Goal: Navigation & Orientation: Find specific page/section

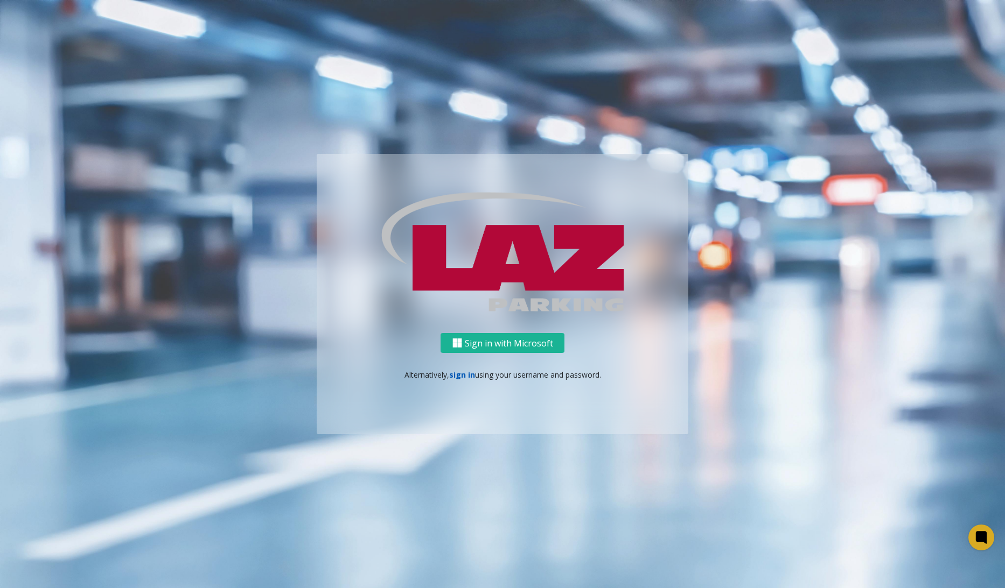
click at [458, 375] on link "sign in" at bounding box center [462, 375] width 26 height 10
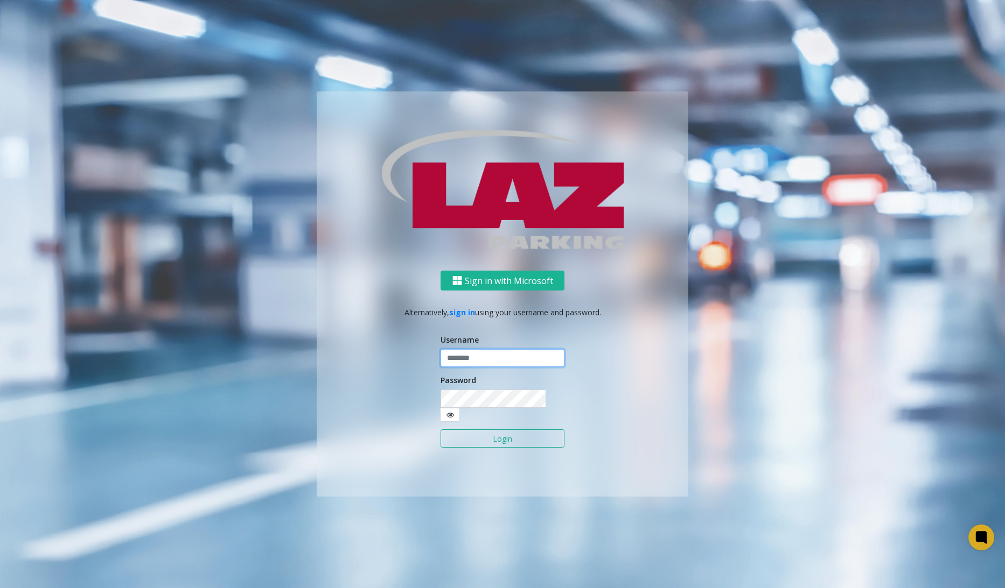
type input "********"
click at [519, 438] on button "Login" at bounding box center [502, 439] width 124 height 18
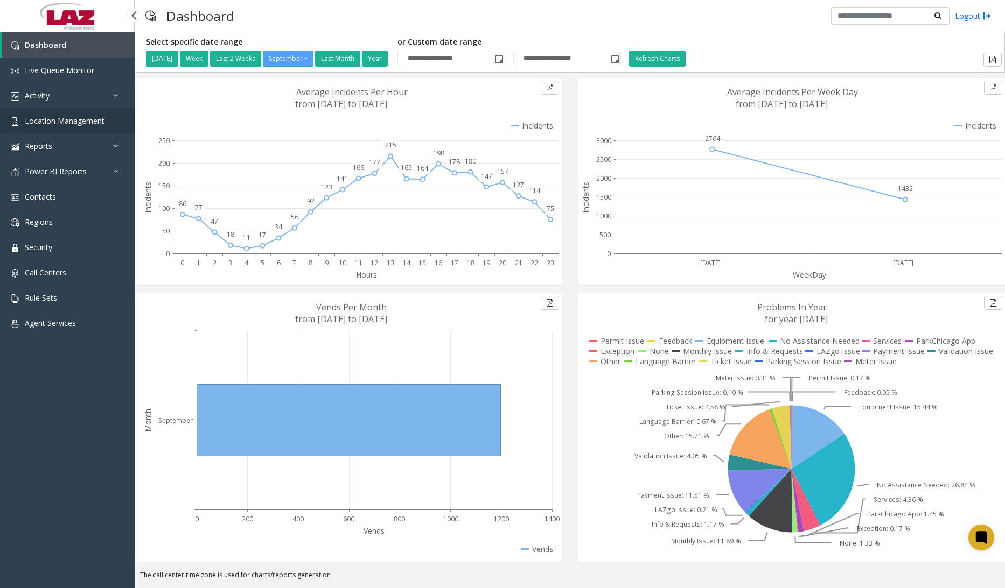
click at [46, 109] on link "Location Management" at bounding box center [67, 120] width 135 height 25
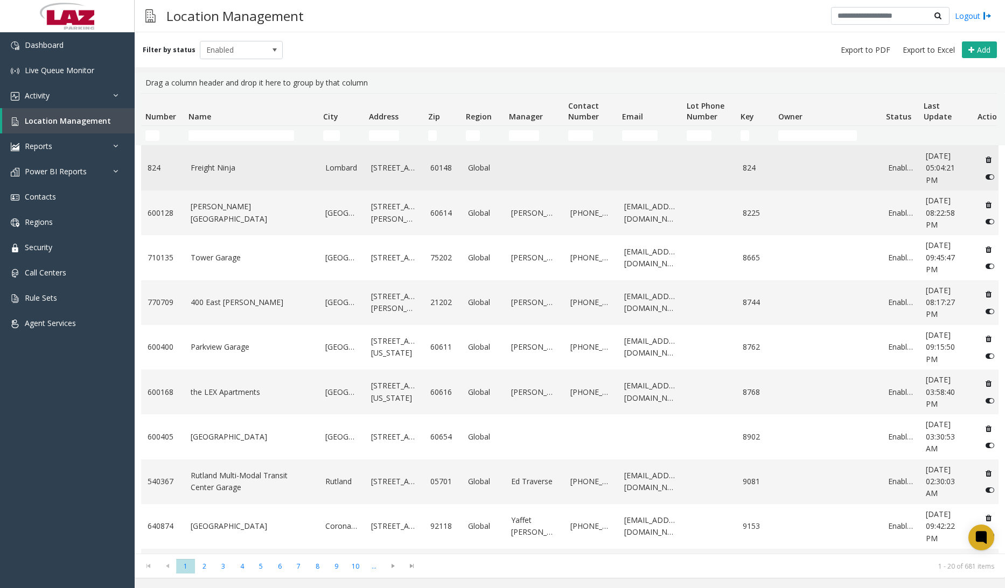
click at [471, 166] on link "Global" at bounding box center [483, 168] width 30 height 12
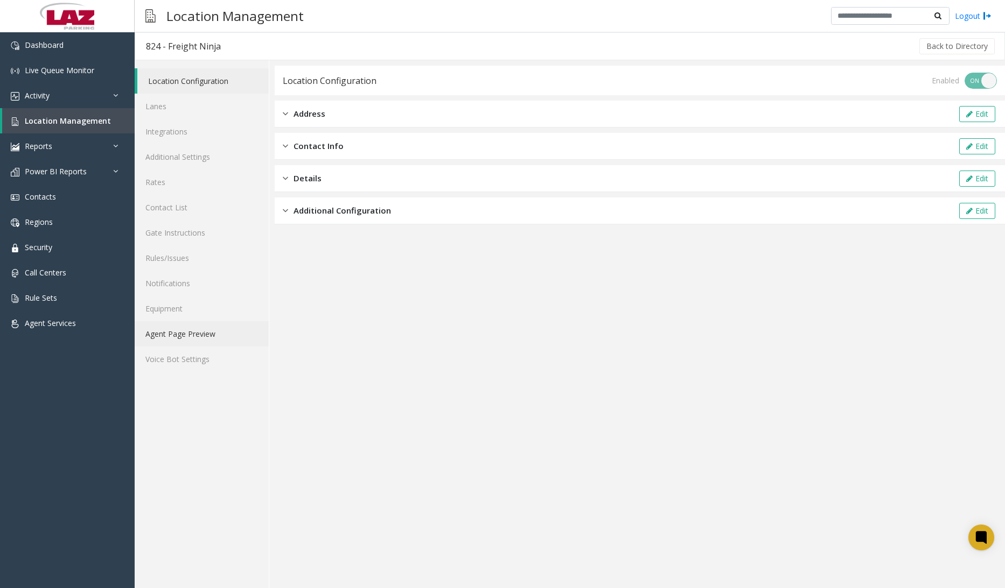
click at [210, 345] on link "Agent Page Preview" at bounding box center [202, 333] width 134 height 25
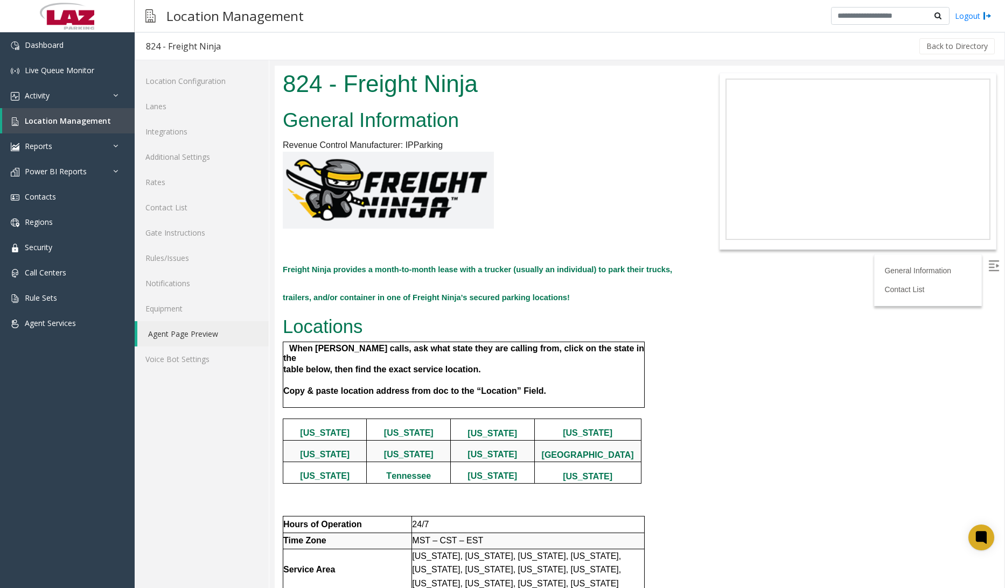
scroll to position [238, 0]
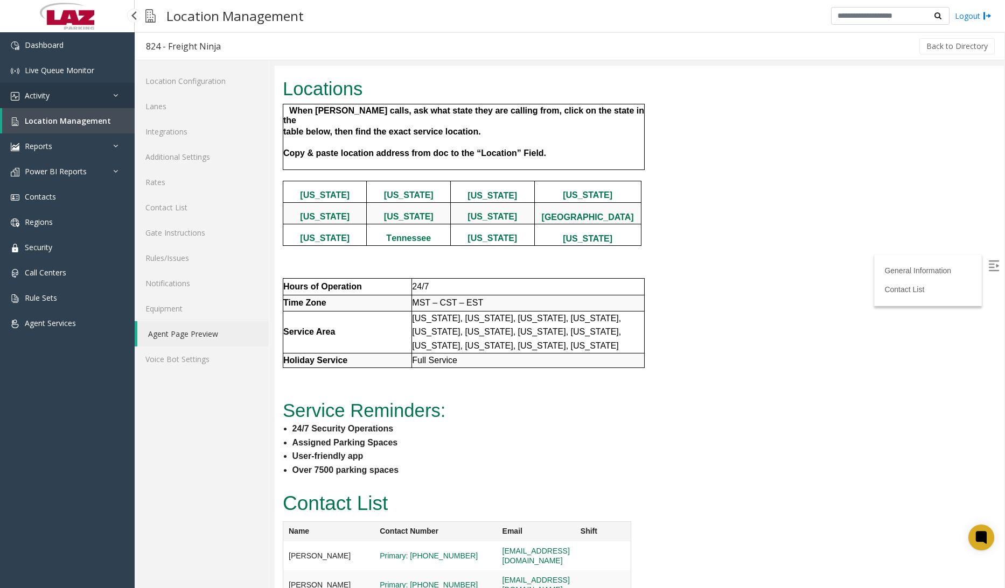
click at [51, 107] on link "Activity" at bounding box center [67, 95] width 135 height 25
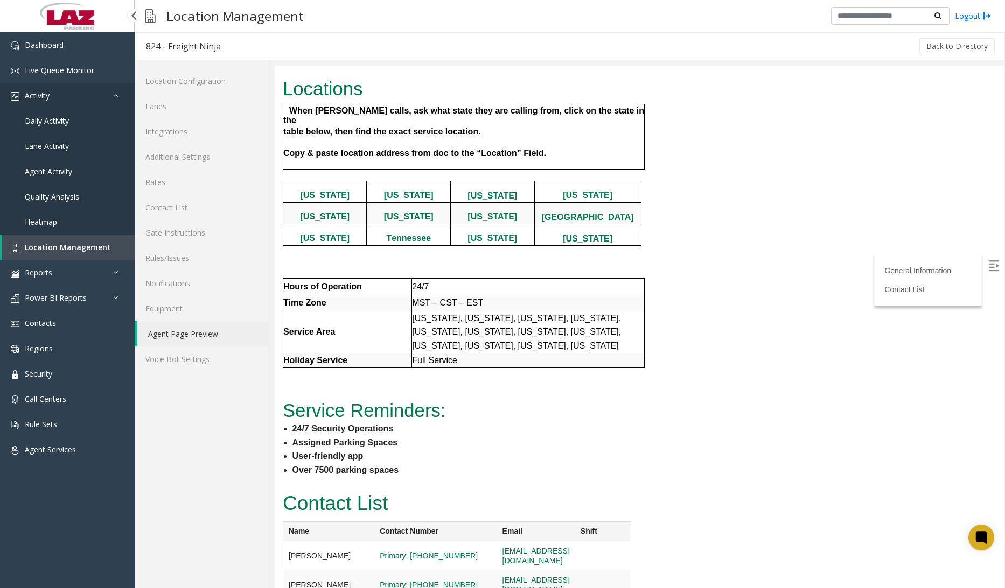
click at [42, 101] on link "Activity" at bounding box center [67, 95] width 135 height 25
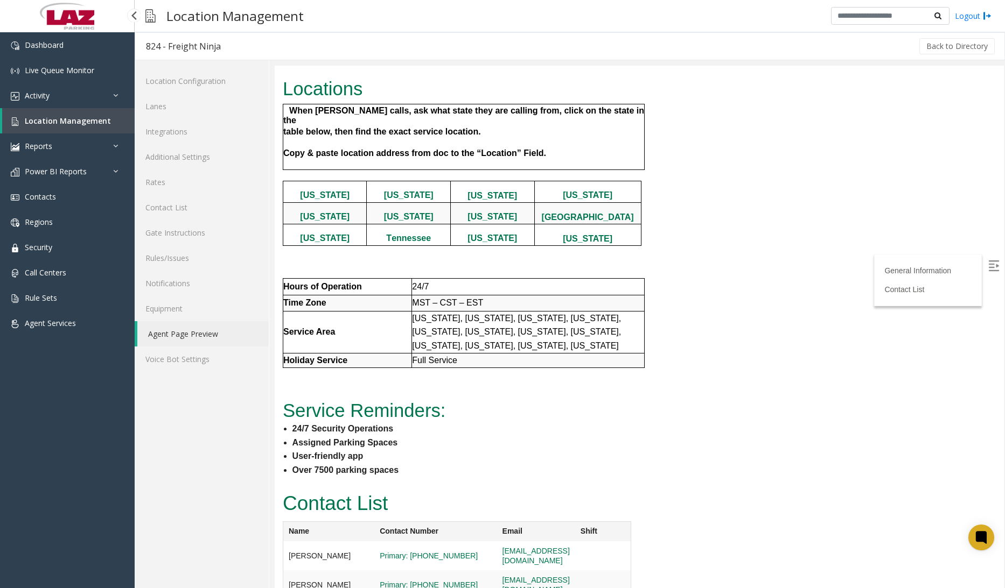
click at [60, 118] on span "Location Management" at bounding box center [68, 121] width 86 height 10
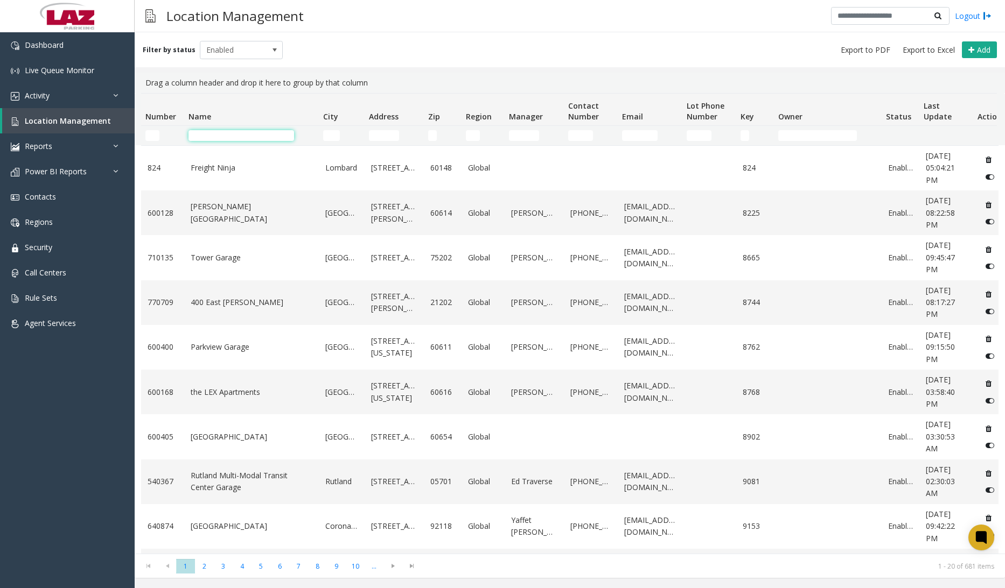
click at [248, 132] on input "Name Filter" at bounding box center [241, 135] width 106 height 11
drag, startPoint x: 527, startPoint y: 12, endPoint x: 522, endPoint y: 63, distance: 50.9
click at [527, 13] on div "Location Management Logout" at bounding box center [570, 16] width 870 height 32
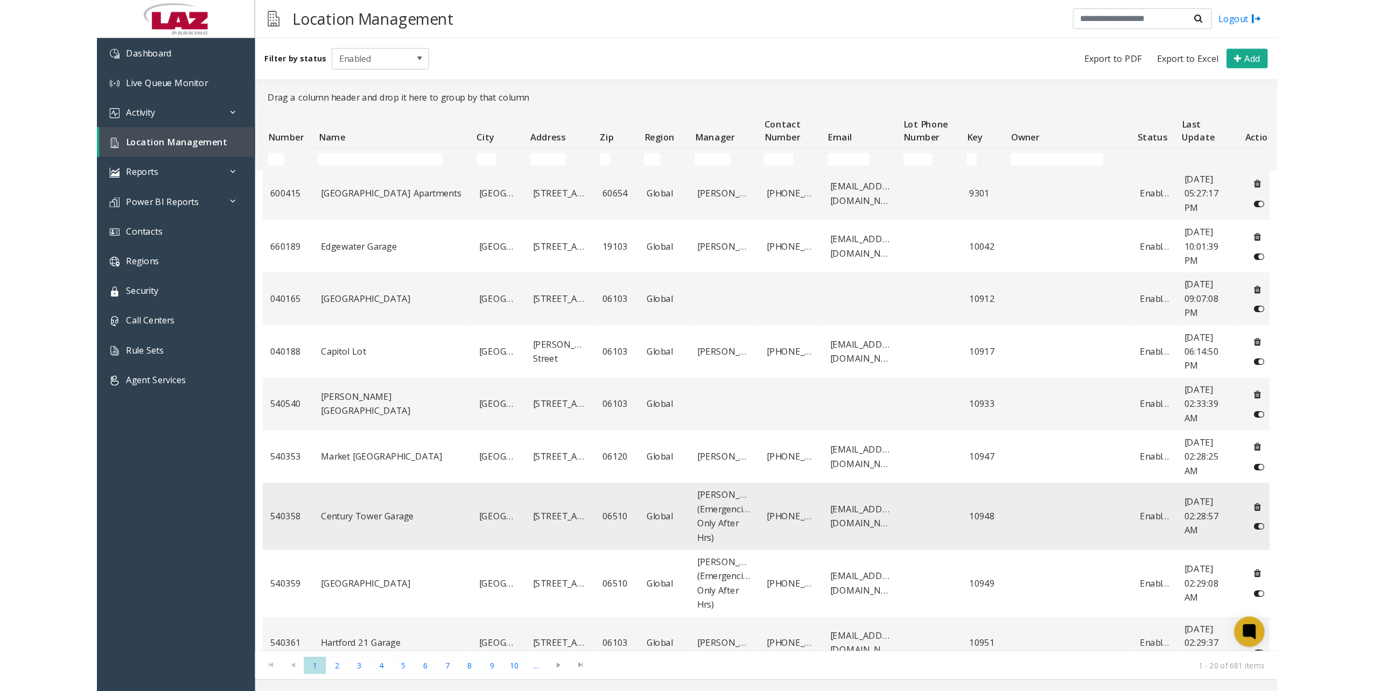
scroll to position [431, 0]
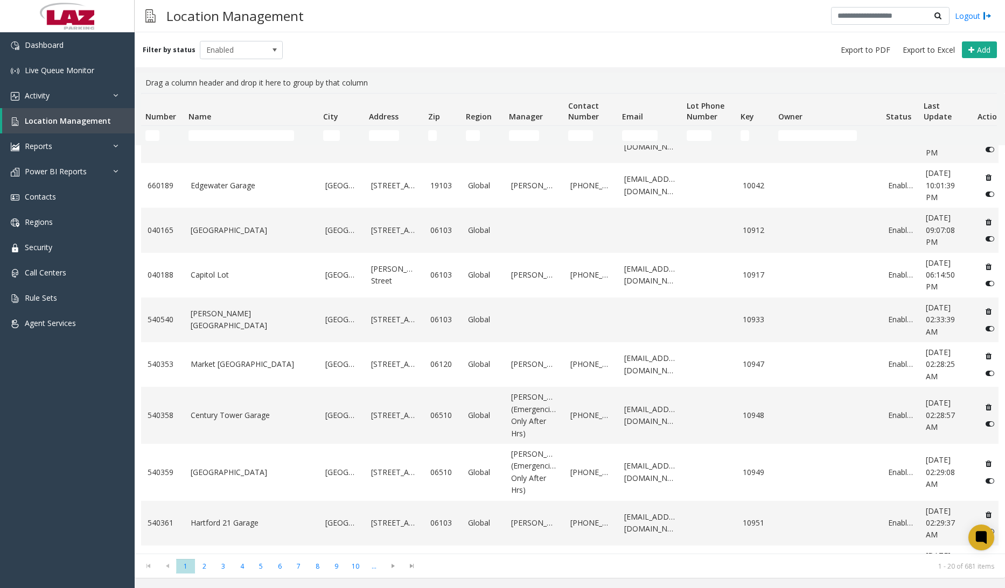
click at [951, 120] on span "Last Update" at bounding box center [937, 111] width 28 height 21
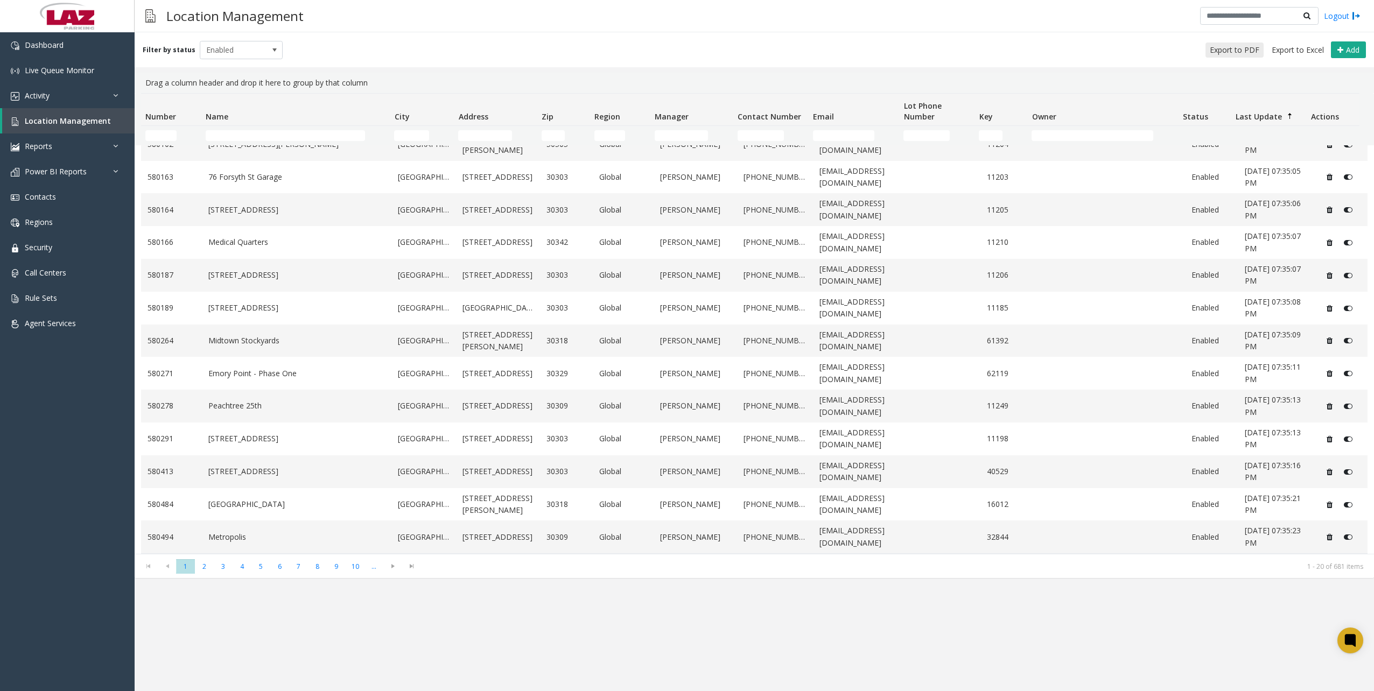
scroll to position [246, 0]
click at [1004, 117] on span "Last Update" at bounding box center [1259, 116] width 46 height 10
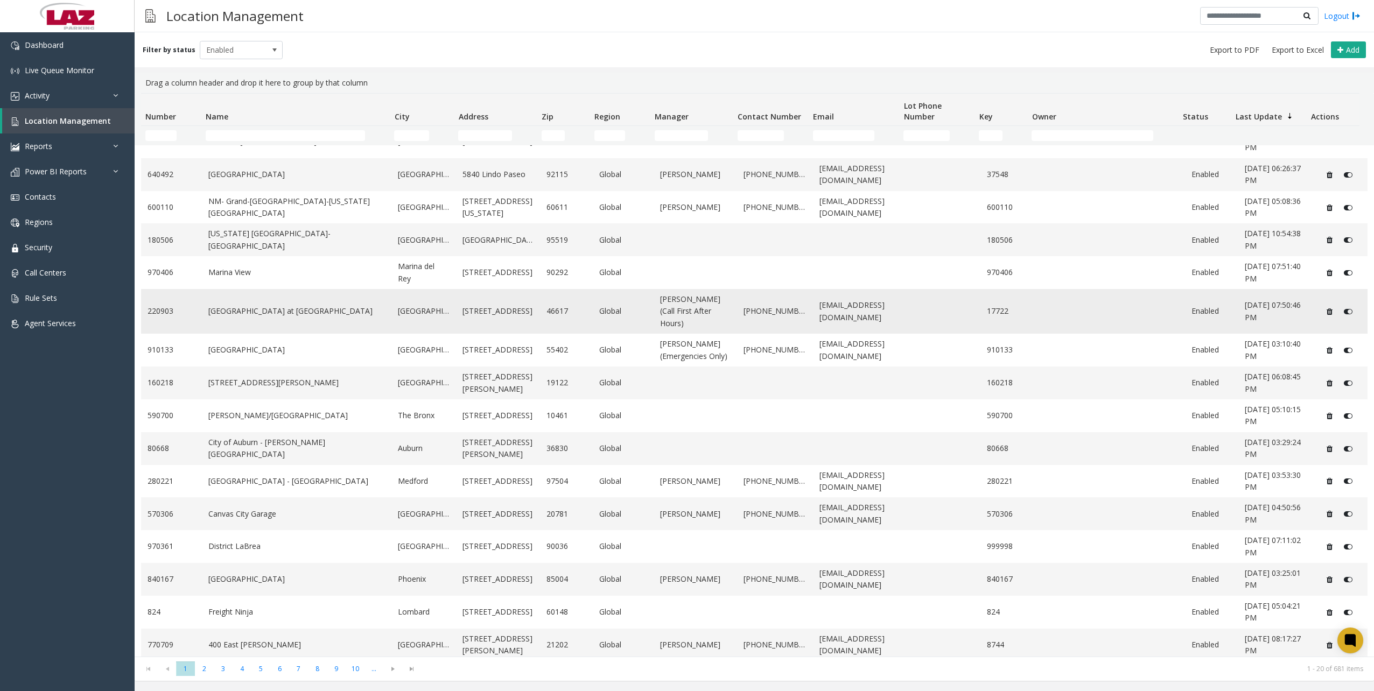
scroll to position [0, 0]
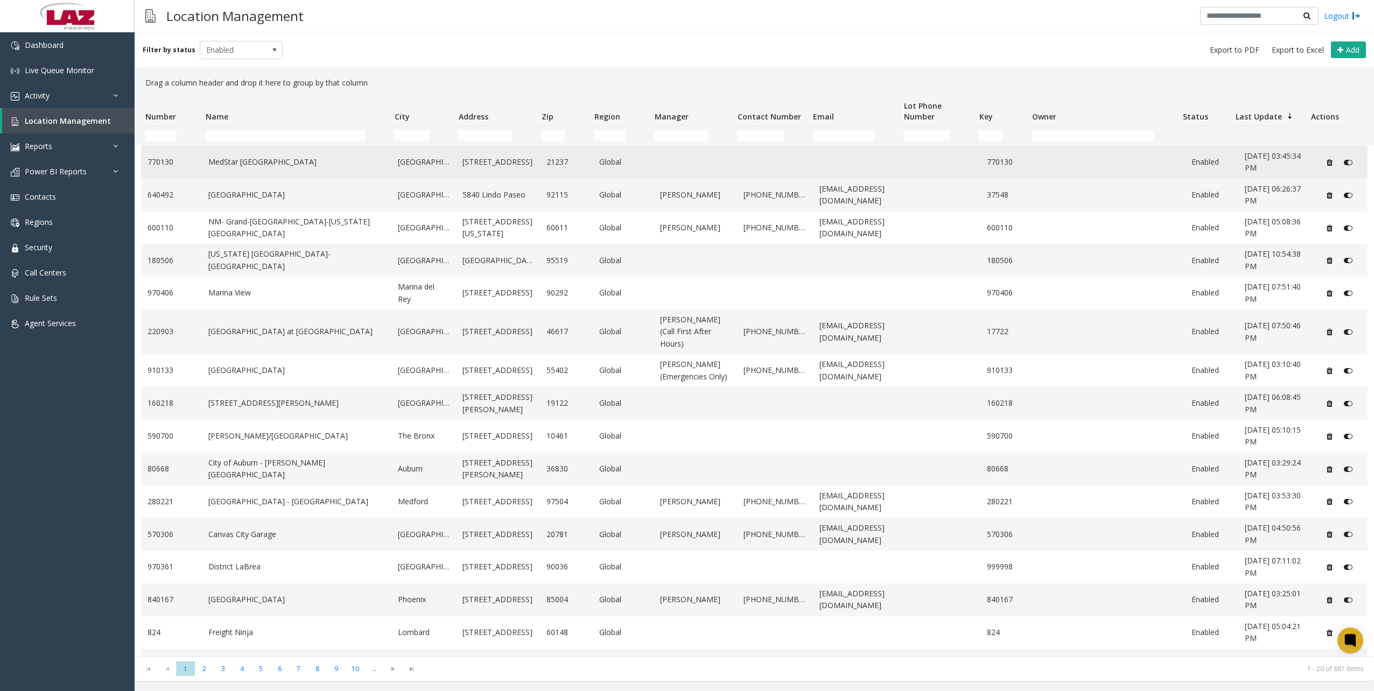
click at [336, 153] on td "MedStar [GEOGRAPHIC_DATA]" at bounding box center [297, 162] width 190 height 33
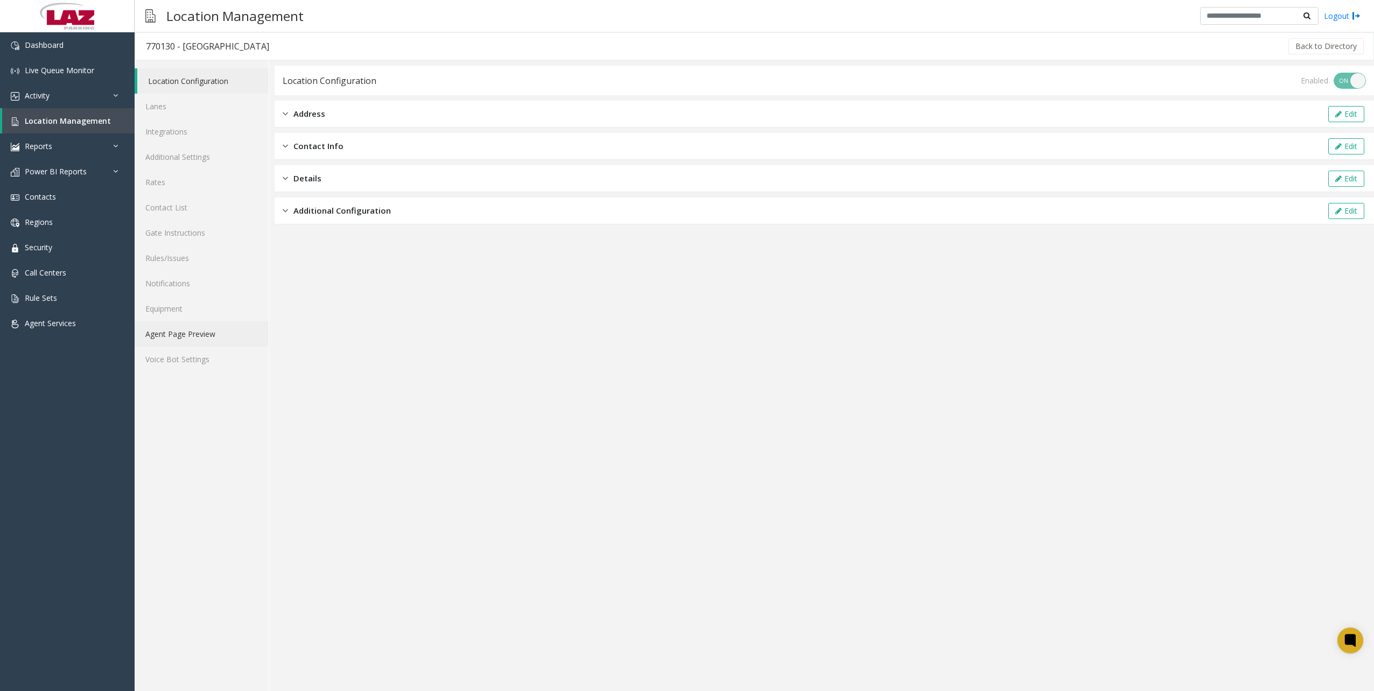
click at [193, 329] on link "Agent Page Preview" at bounding box center [202, 333] width 134 height 25
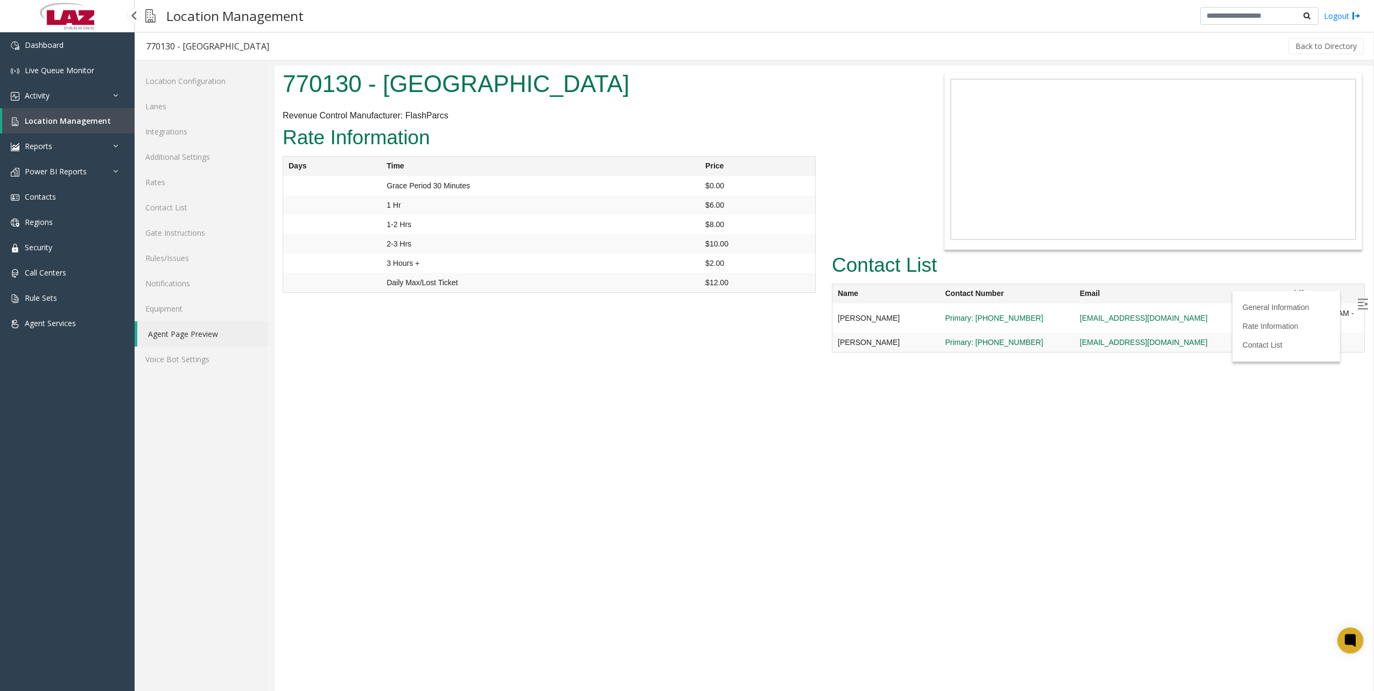
click at [110, 125] on link "Location Management" at bounding box center [68, 120] width 132 height 25
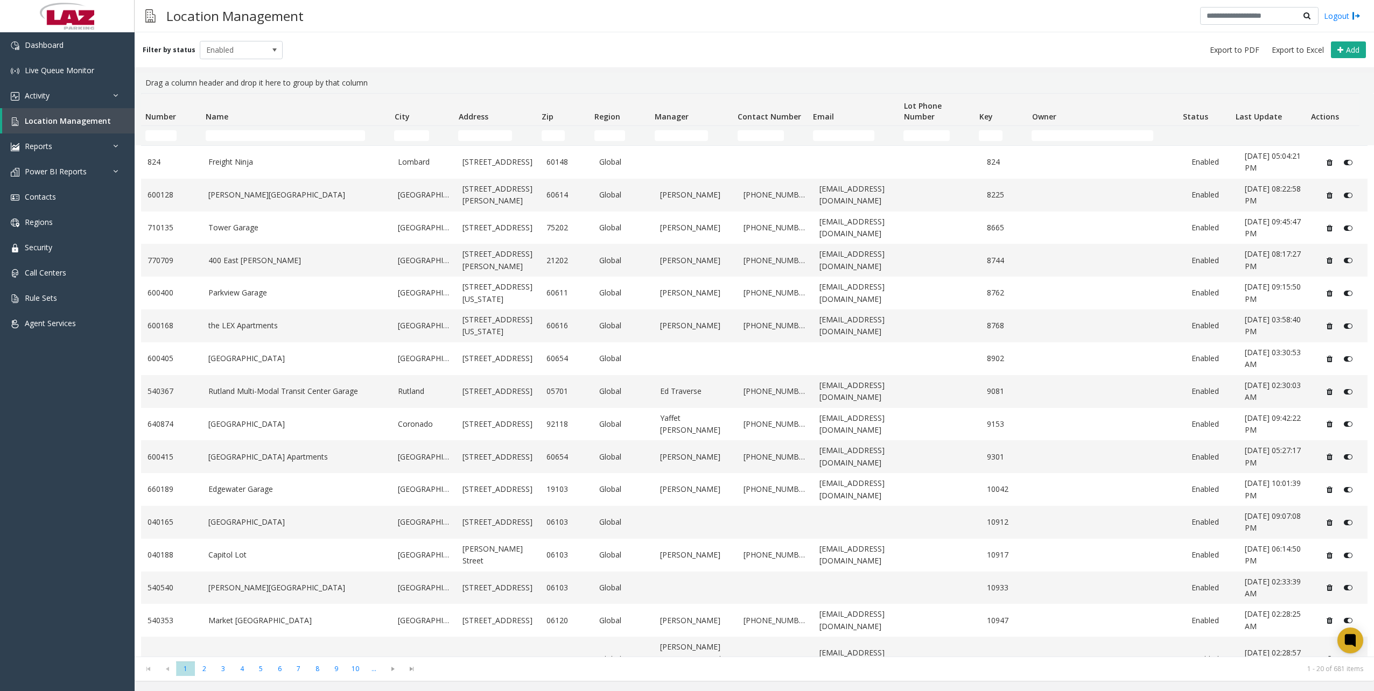
click at [1004, 117] on span "Last Update" at bounding box center [1259, 116] width 46 height 10
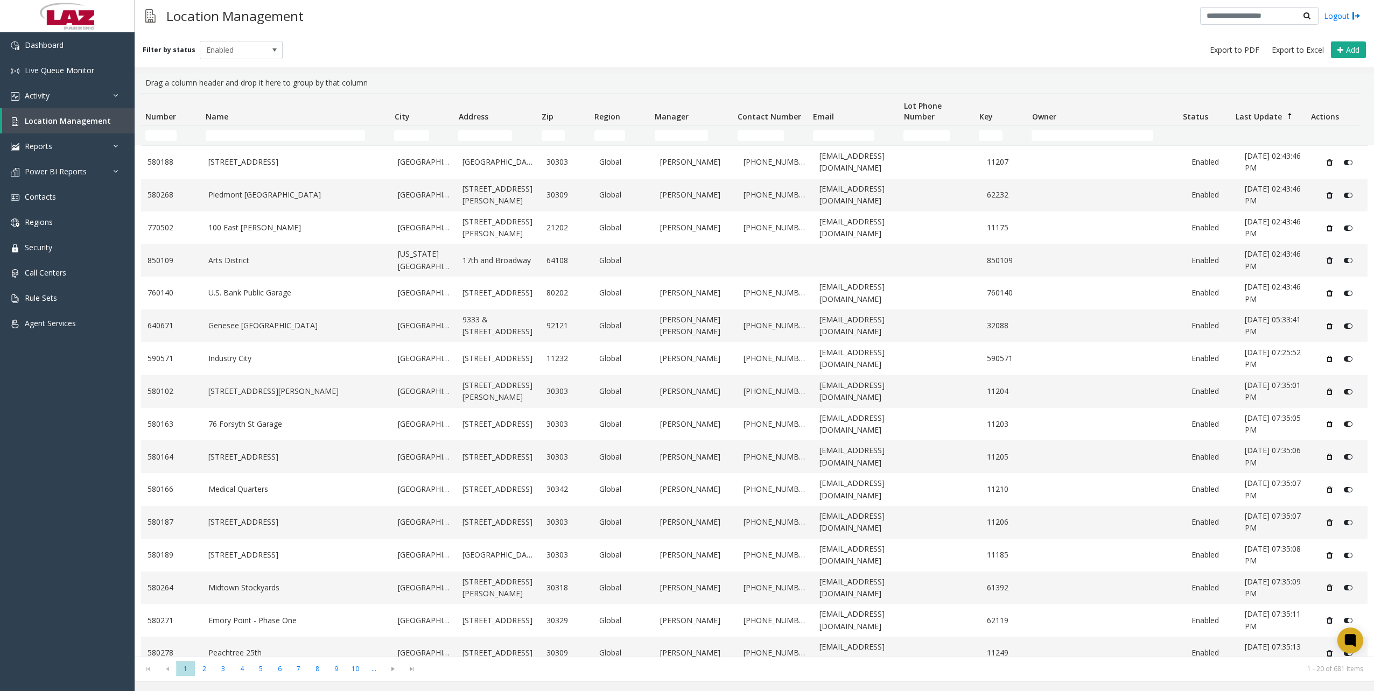
click at [1004, 117] on span "Last Update" at bounding box center [1259, 116] width 46 height 10
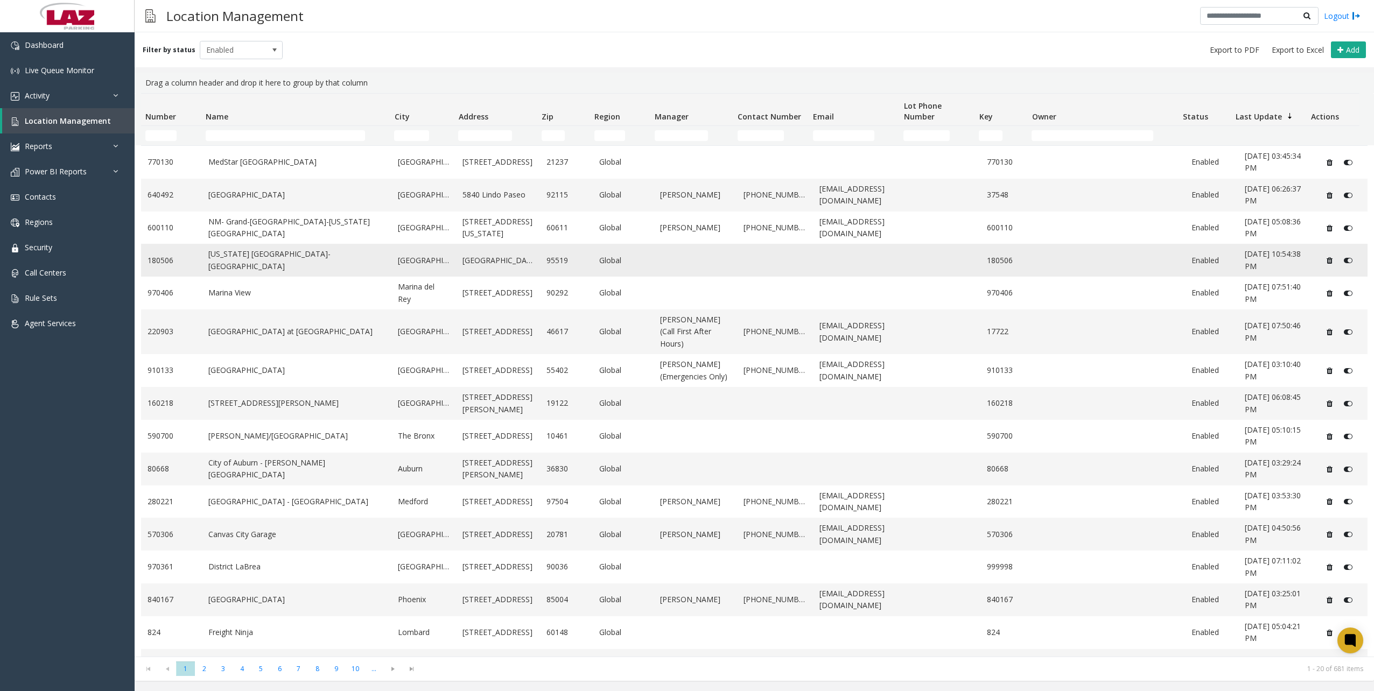
click at [357, 266] on link "[US_STATE] [GEOGRAPHIC_DATA]-[GEOGRAPHIC_DATA]" at bounding box center [296, 260] width 177 height 24
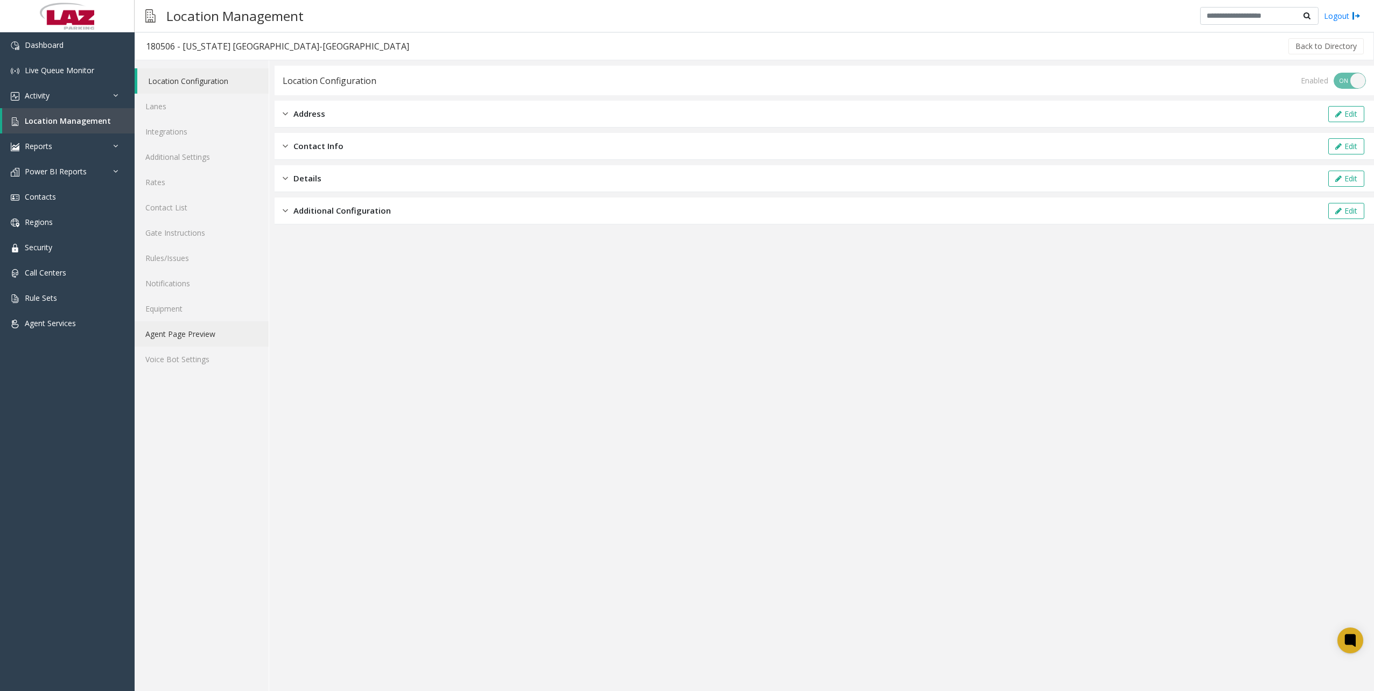
click at [222, 343] on link "Agent Page Preview" at bounding box center [202, 333] width 134 height 25
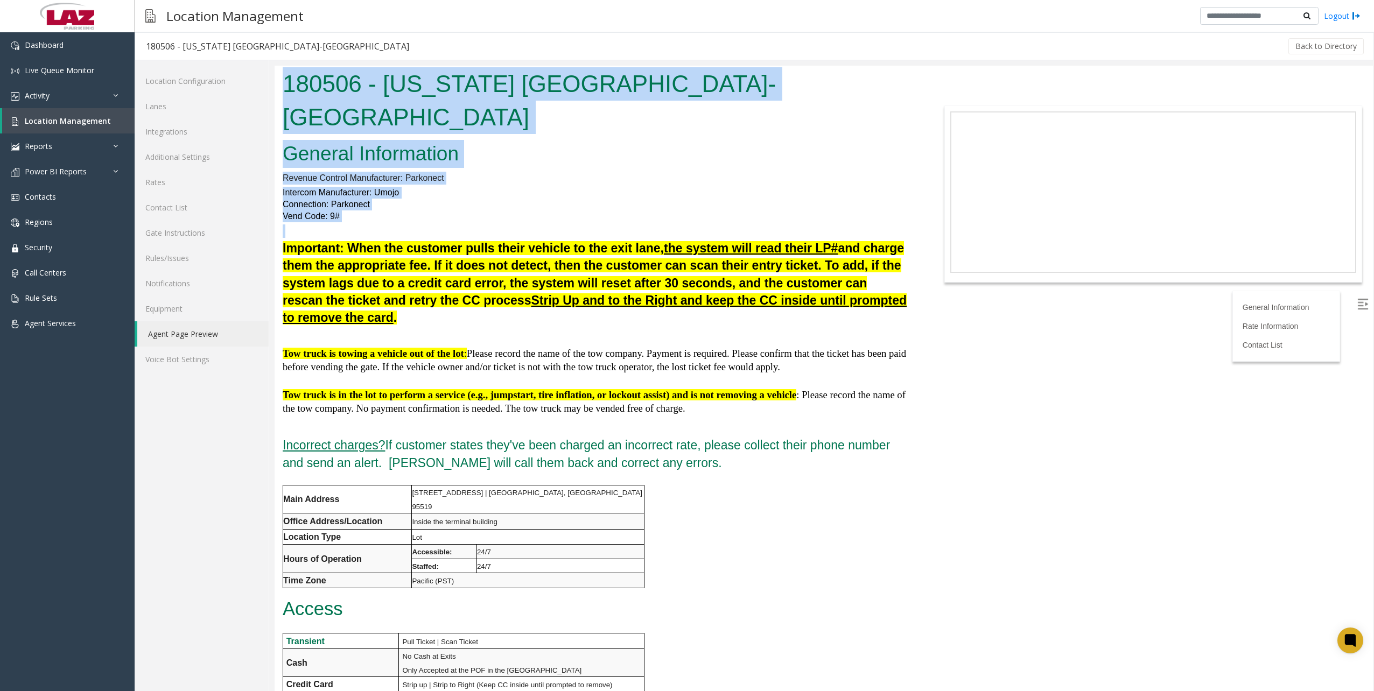
drag, startPoint x: 381, startPoint y: 223, endPoint x: 278, endPoint y: 76, distance: 179.4
click at [278, 76] on body "180506 - [US_STATE] [GEOGRAPHIC_DATA]-[GEOGRAPHIC_DATA] General Information Rev…" at bounding box center [824, 379] width 1098 height 626
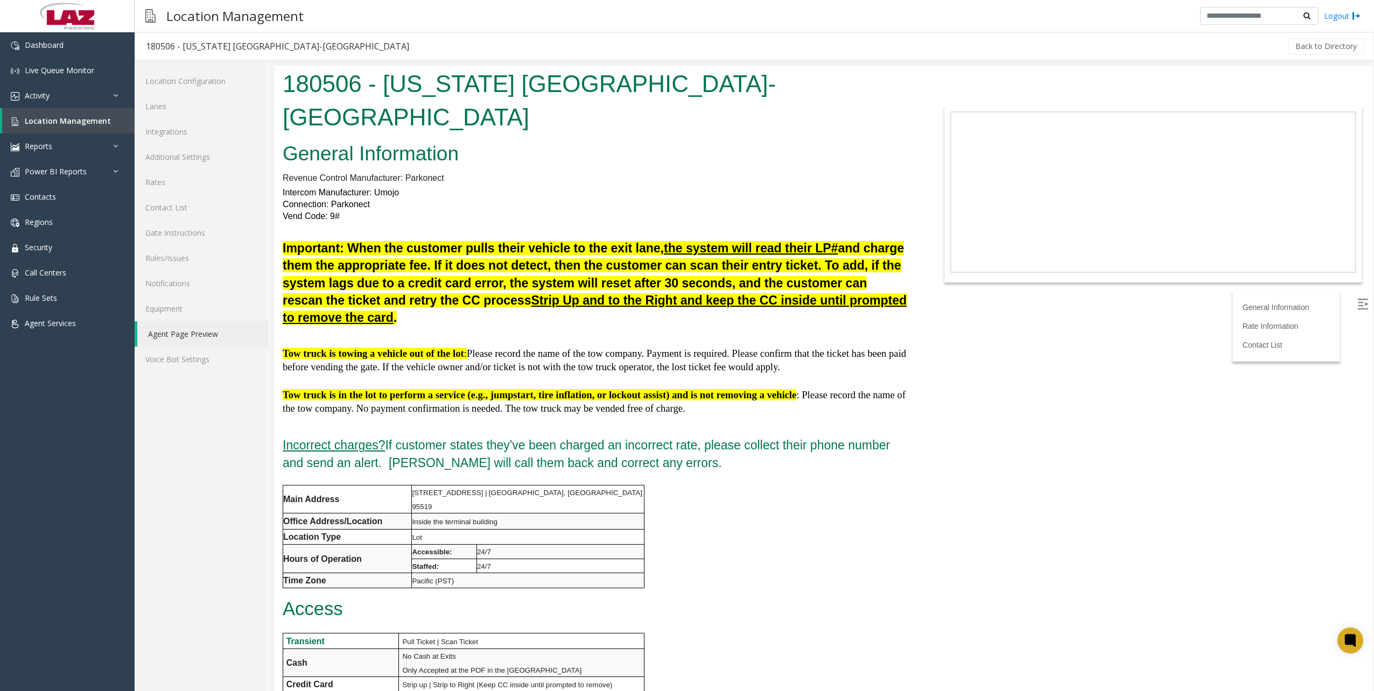
click at [1004, 588] on body "180506 - [US_STATE] [GEOGRAPHIC_DATA]-[GEOGRAPHIC_DATA] General Information Rev…" at bounding box center [824, 379] width 1098 height 626
drag, startPoint x: 858, startPoint y: 518, endPoint x: 802, endPoint y: 689, distance: 179.1
click at [858, 518] on div "General Information Revenue Control Manufacturer: Parkonect Intercom Manufactur…" at bounding box center [595, 637] width 641 height 999
click at [1004, 500] on body "180506 - [US_STATE] [GEOGRAPHIC_DATA]-[GEOGRAPHIC_DATA] General Information Rev…" at bounding box center [824, 379] width 1098 height 626
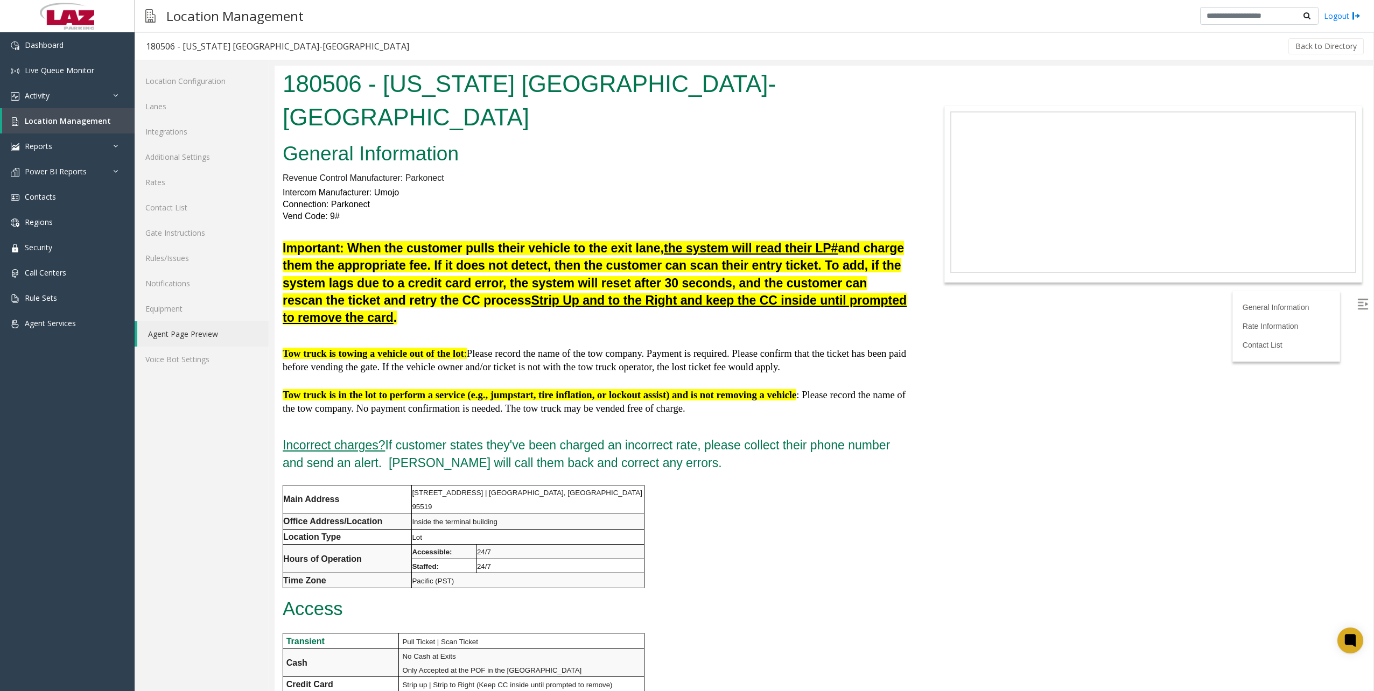
click at [1004, 444] on body "180506 - [US_STATE] [GEOGRAPHIC_DATA]-[GEOGRAPHIC_DATA] General Information Rev…" at bounding box center [824, 379] width 1098 height 626
click at [783, 344] on h4 at bounding box center [595, 336] width 625 height 17
click at [1004, 501] on body "180506 - [US_STATE] [GEOGRAPHIC_DATA]-[GEOGRAPHIC_DATA] General Information Rev…" at bounding box center [824, 379] width 1098 height 626
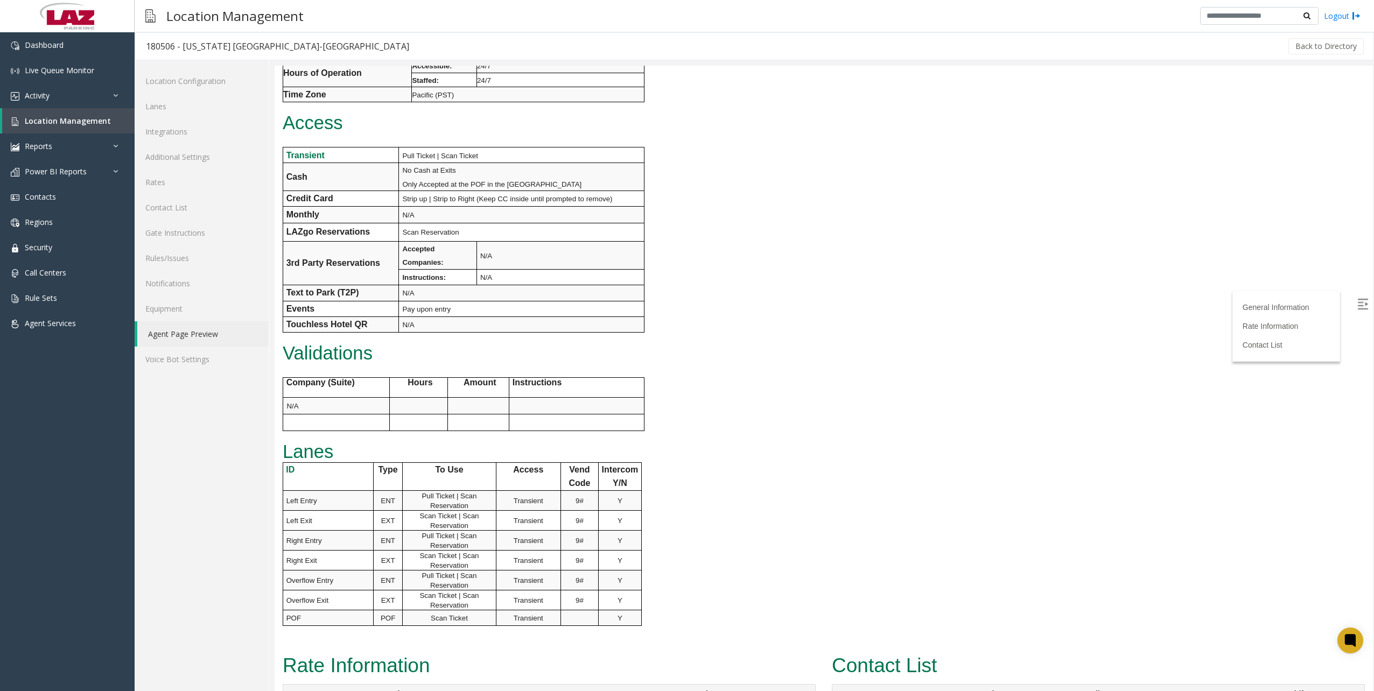
scroll to position [303, 0]
